Goal: Check status

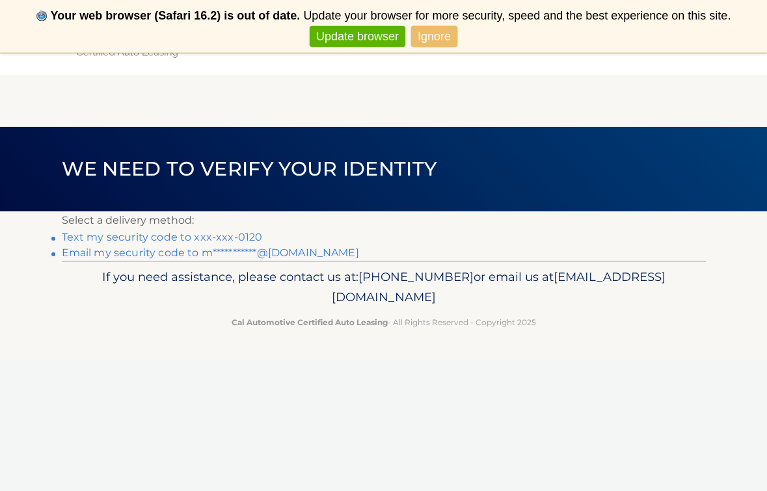
click at [198, 237] on link "Text my security code to xxx-xxx-0120" at bounding box center [162, 237] width 201 height 12
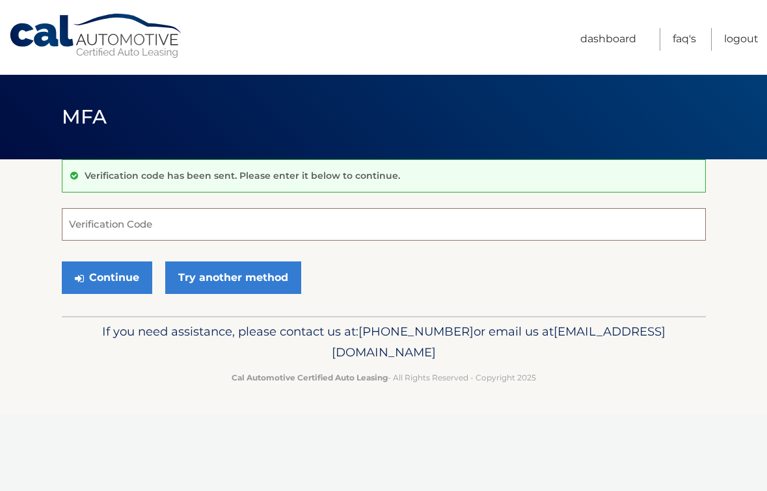
click at [204, 225] on input "Verification Code" at bounding box center [384, 224] width 644 height 33
type input "064393"
click at [106, 277] on button "Continue" at bounding box center [107, 277] width 90 height 33
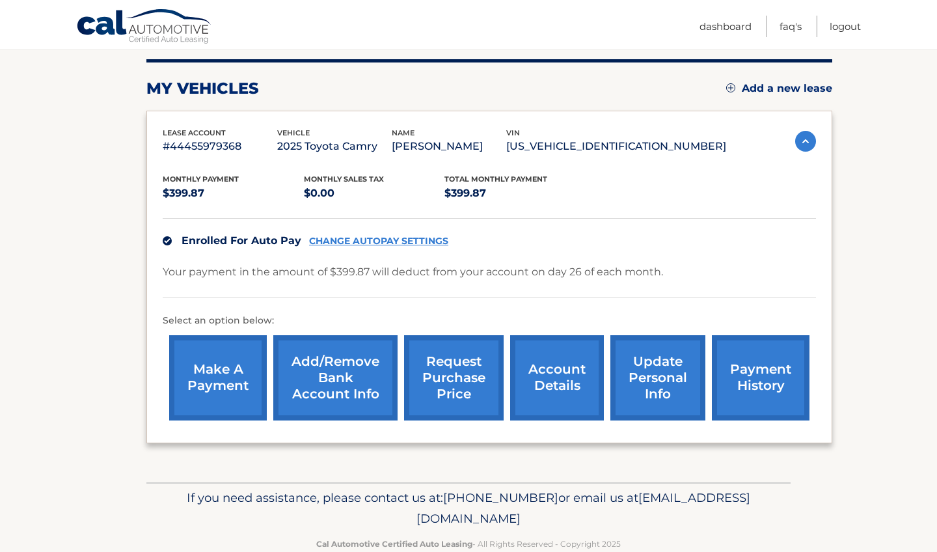
scroll to position [176, 0]
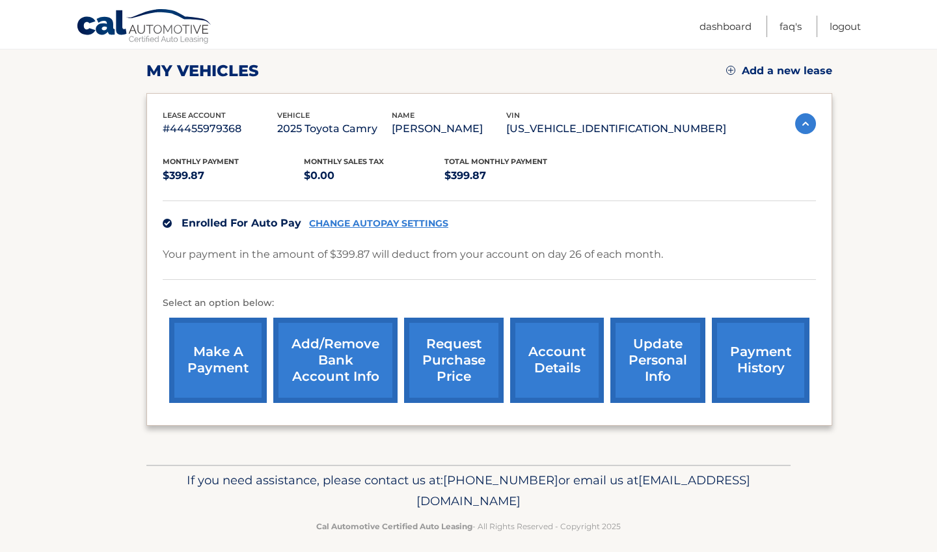
click at [759, 356] on link "payment history" at bounding box center [761, 359] width 98 height 85
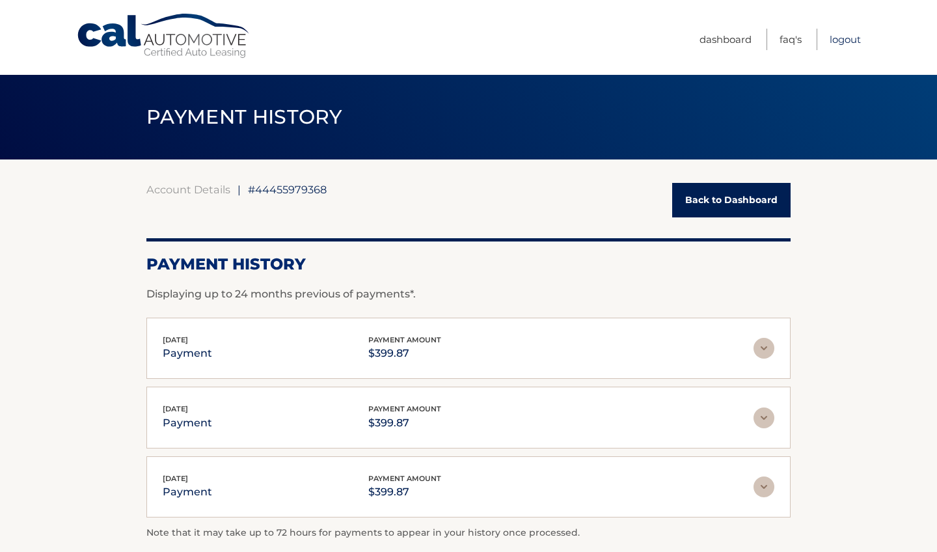
click at [840, 41] on link "Logout" at bounding box center [844, 39] width 31 height 21
